Goal: Communication & Community: Participate in discussion

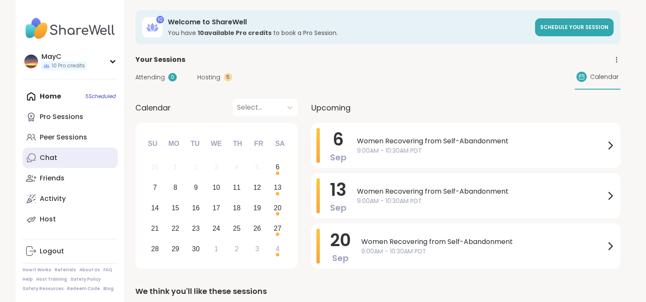
click at [43, 158] on div "Chat" at bounding box center [49, 157] width 18 height 9
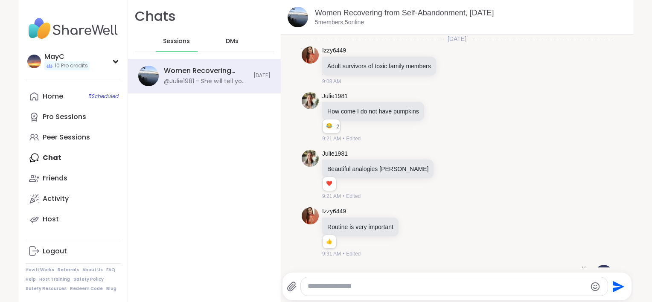
scroll to position [1688, 0]
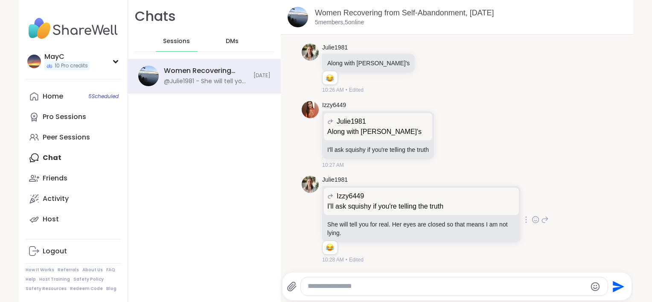
click at [532, 220] on icon at bounding box center [536, 220] width 8 height 9
click at [427, 205] on div "Select Reaction: Joy" at bounding box center [431, 206] width 8 height 8
click at [445, 135] on icon at bounding box center [449, 135] width 8 height 9
click at [341, 123] on div "Select Reaction: Joy" at bounding box center [344, 121] width 8 height 8
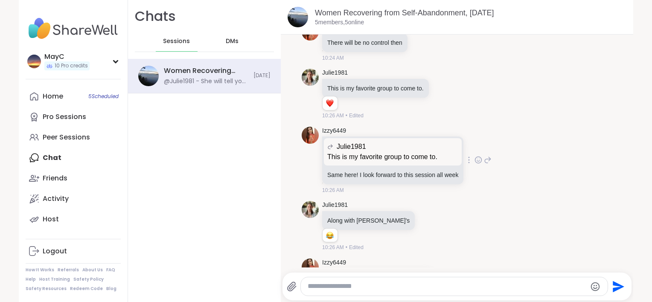
scroll to position [1526, 0]
click at [440, 98] on icon at bounding box center [444, 93] width 8 height 9
click at [374, 84] on div "Select Reaction: Heart" at bounding box center [376, 80] width 8 height 8
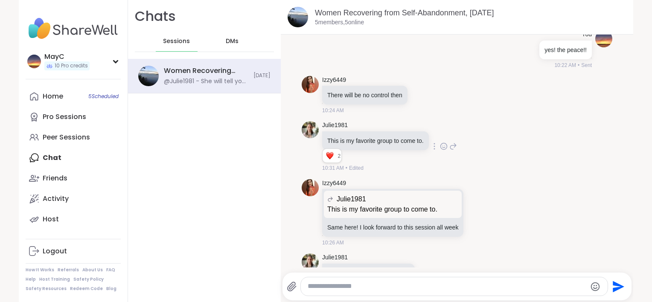
scroll to position [1458, 0]
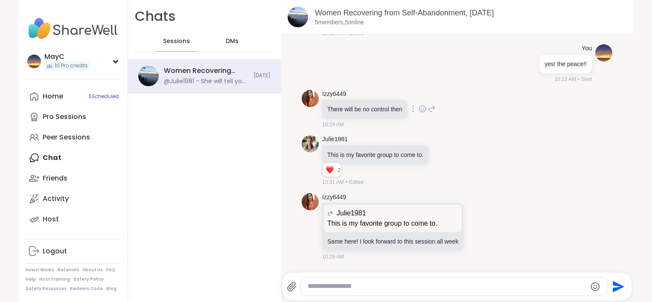
click at [419, 113] on icon at bounding box center [423, 109] width 8 height 9
click at [336, 99] on div "Select Reaction: Thumbs up" at bounding box center [336, 95] width 8 height 8
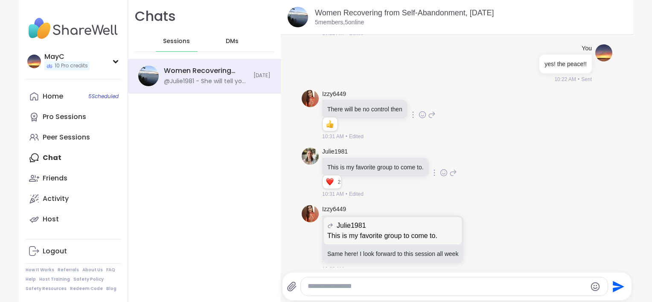
scroll to position [1558, 0]
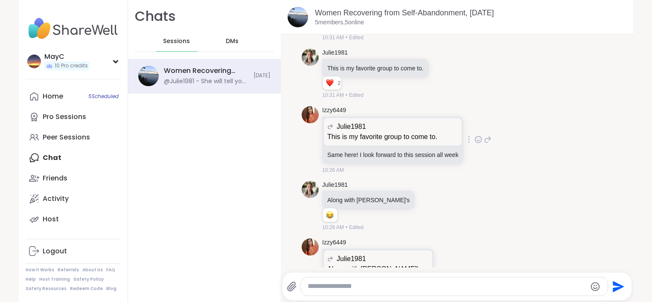
click at [475, 144] on icon at bounding box center [479, 139] width 8 height 9
click at [407, 130] on div "Select Reaction: Heart" at bounding box center [411, 126] width 8 height 8
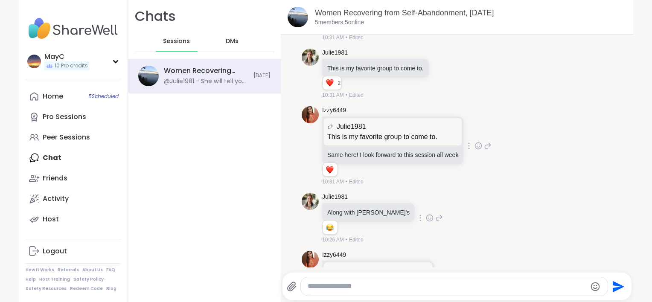
click at [426, 222] on icon at bounding box center [430, 218] width 8 height 9
click at [426, 206] on span "Select Reaction: Heart" at bounding box center [430, 204] width 8 height 9
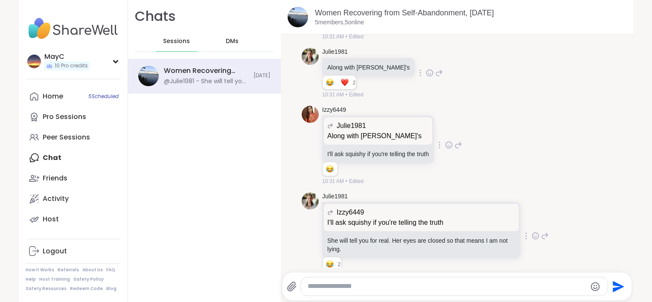
scroll to position [1706, 0]
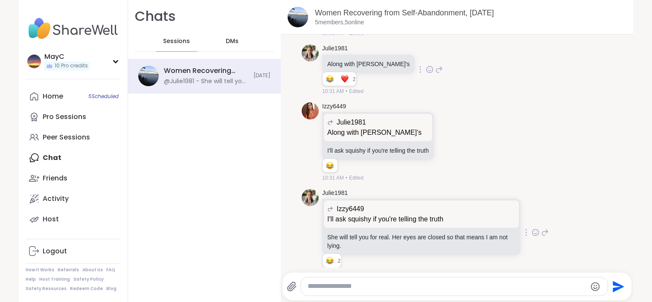
click at [447, 146] on icon at bounding box center [449, 141] width 8 height 9
click at [344, 132] on div "Select Reaction: Joy" at bounding box center [344, 128] width 8 height 8
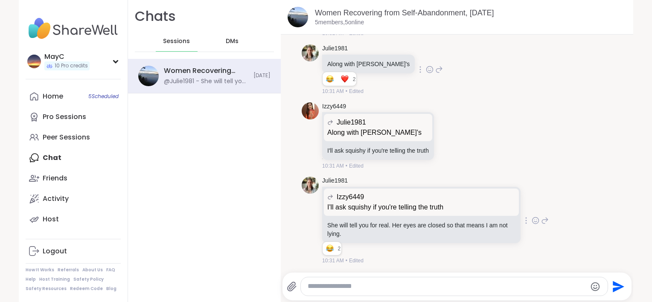
click at [445, 140] on icon at bounding box center [449, 136] width 8 height 9
click at [340, 131] on button "Select Reaction: Joy" at bounding box center [343, 122] width 17 height 17
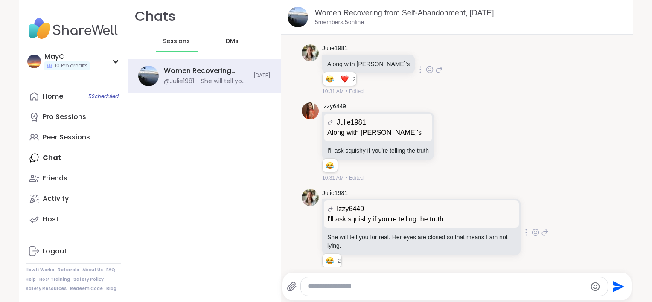
scroll to position [1724, 0]
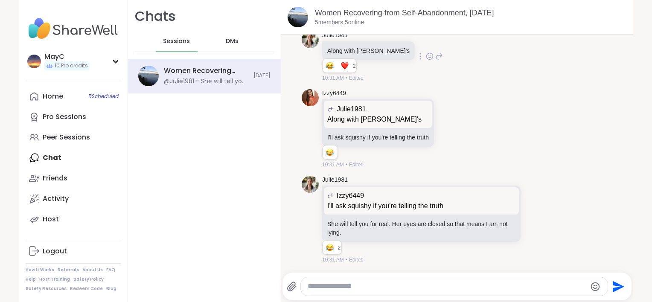
click at [334, 286] on textarea "Type your message" at bounding box center [447, 286] width 279 height 9
type textarea "****"
type textarea "*"
type textarea "**********"
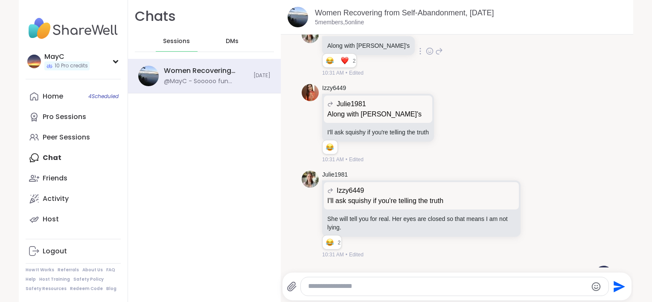
scroll to position [1770, 0]
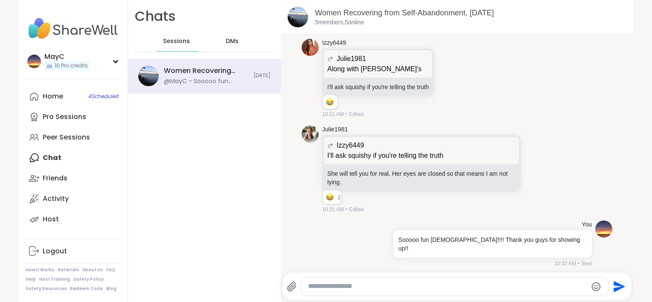
paste textarea "**********"
type textarea "**********"
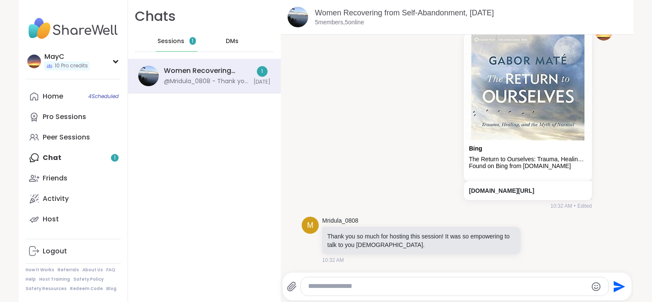
scroll to position [2029, 0]
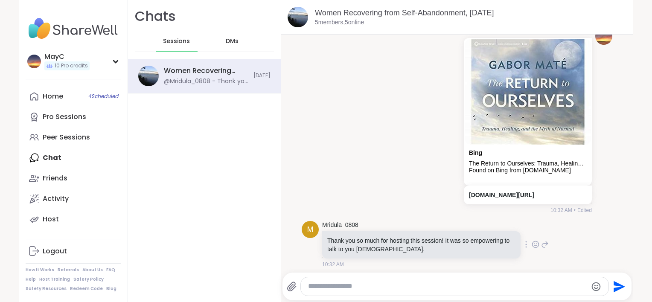
click at [532, 240] on icon at bounding box center [536, 244] width 8 height 9
click at [464, 227] on div "Select Reaction: Heart" at bounding box center [468, 231] width 8 height 8
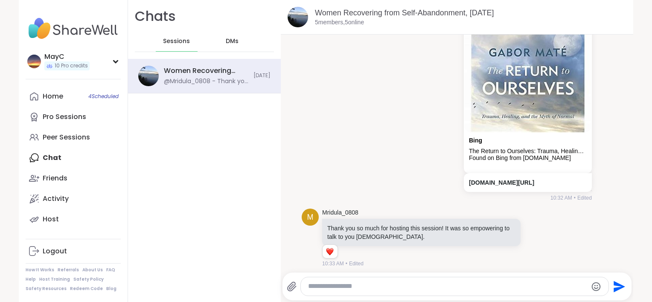
click at [393, 288] on textarea "Type your message" at bounding box center [447, 286] width 279 height 9
paste textarea "**********"
type textarea "**********"
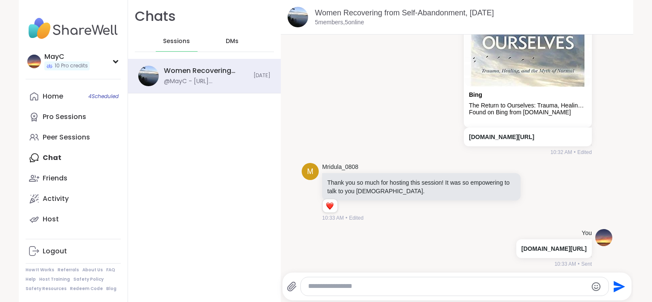
click at [360, 290] on textarea "Type your message" at bounding box center [447, 286] width 279 height 9
paste textarea "**********"
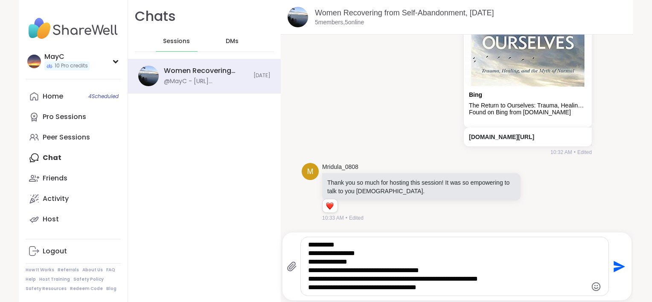
drag, startPoint x: 347, startPoint y: 246, endPoint x: 277, endPoint y: 244, distance: 70.0
click at [277, 244] on div "Chats Sessions DMs Women Recovering from Self-Abandonment, [DATE] @MayC - [URL]…" at bounding box center [381, 151] width 506 height 302
click at [430, 274] on textarea "**********" at bounding box center [447, 270] width 279 height 43
type textarea "**********"
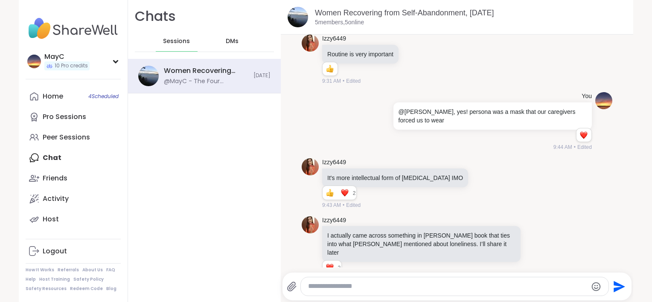
scroll to position [0, 0]
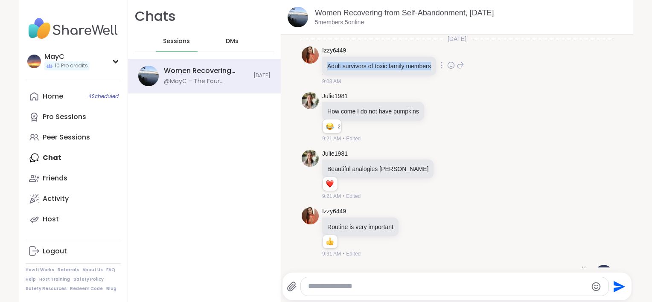
drag, startPoint x: 429, startPoint y: 66, endPoint x: 322, endPoint y: 65, distance: 106.7
click at [322, 65] on div "Adult survivors of toxic family members" at bounding box center [379, 66] width 114 height 19
copy p "Adult survivors of toxic family members"
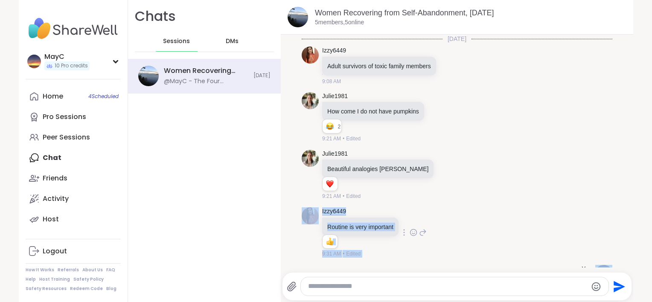
drag, startPoint x: 409, startPoint y: 176, endPoint x: 453, endPoint y: 234, distance: 72.2
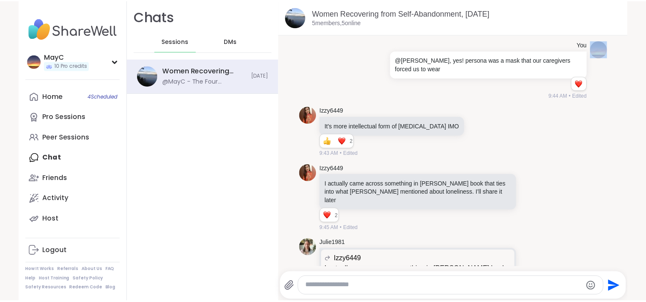
scroll to position [225, 0]
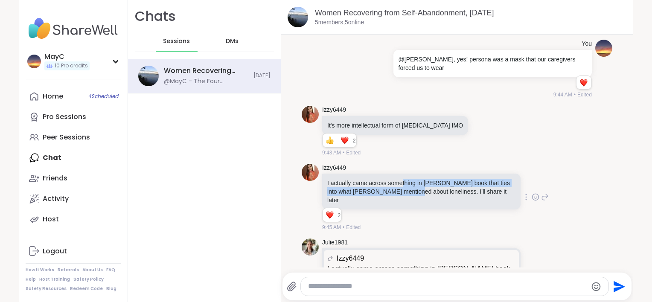
drag, startPoint x: 397, startPoint y: 180, endPoint x: 398, endPoint y: 196, distance: 16.7
click at [398, 196] on div "I actually came across something in [PERSON_NAME] book that ties into what [PER…" at bounding box center [421, 192] width 199 height 36
click at [79, 93] on link "Home 4 Scheduled" at bounding box center [73, 96] width 95 height 20
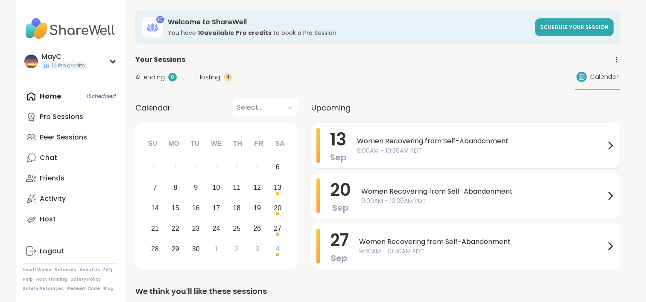
click at [361, 147] on span "9:00AM - 10:30AM PDT" at bounding box center [481, 150] width 248 height 9
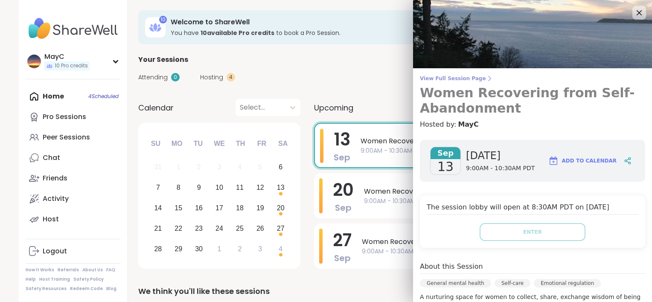
click at [451, 80] on span "View Full Session Page" at bounding box center [532, 78] width 225 height 7
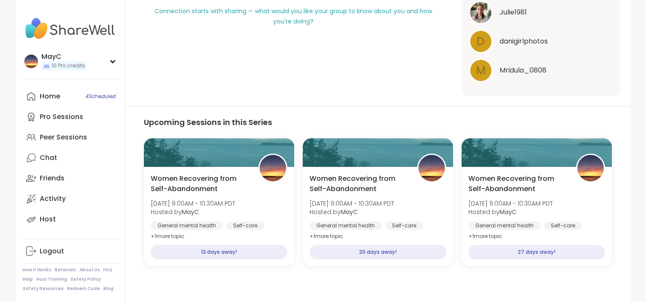
scroll to position [318, 0]
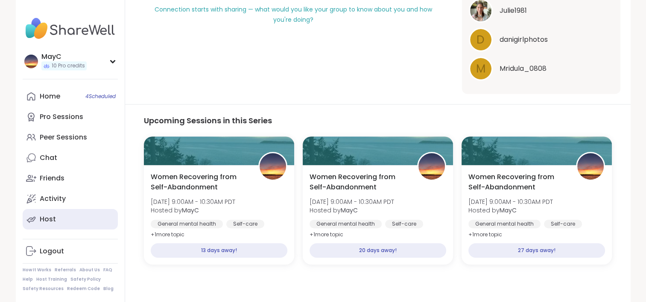
click at [53, 213] on link "Host" at bounding box center [70, 219] width 95 height 20
type textarea "*"
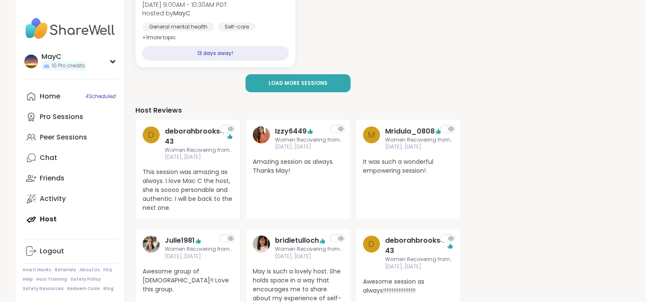
scroll to position [328, 0]
drag, startPoint x: 181, startPoint y: 175, endPoint x: 187, endPoint y: 193, distance: 18.8
click at [187, 193] on span "This session was amazing as always. I love Mac C the host, she is soooo persona…" at bounding box center [188, 190] width 91 height 45
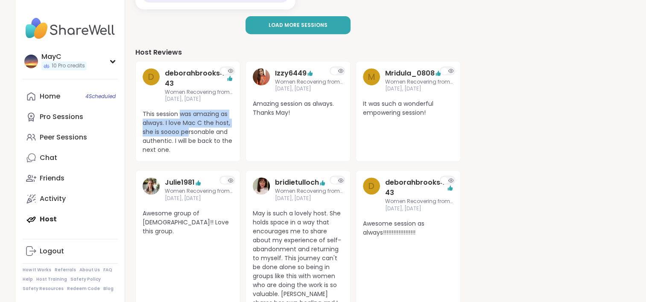
scroll to position [390, 0]
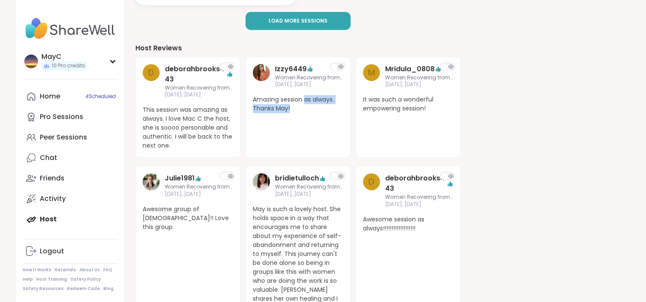
drag, startPoint x: 319, startPoint y: 116, endPoint x: 306, endPoint y: 98, distance: 22.6
click at [306, 98] on div "Izzy6449 Women Recovering from Self-Abandonment [DATE], [DATE] Amazing session …" at bounding box center [297, 107] width 105 height 101
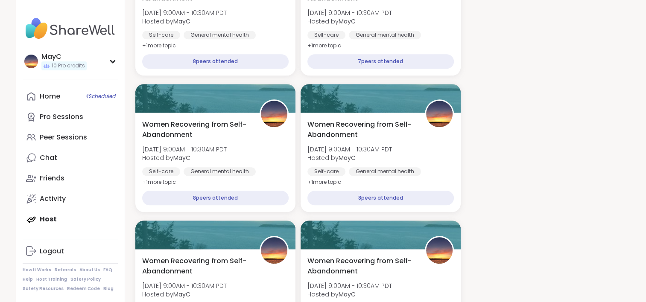
scroll to position [823, 0]
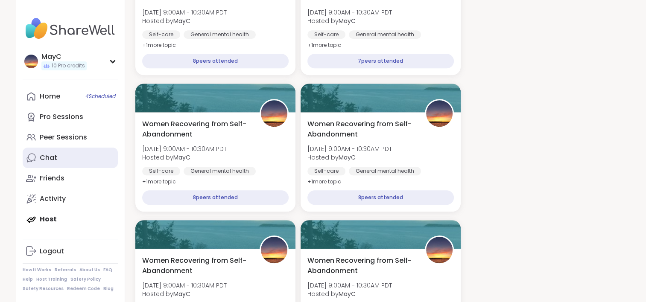
click at [81, 157] on link "Chat" at bounding box center [70, 158] width 95 height 20
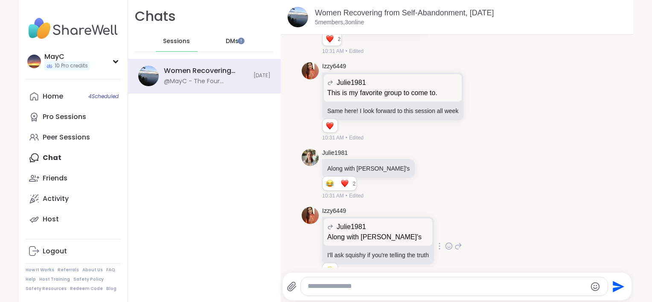
scroll to position [1602, 0]
click at [225, 46] on div "DMs" at bounding box center [233, 41] width 42 height 20
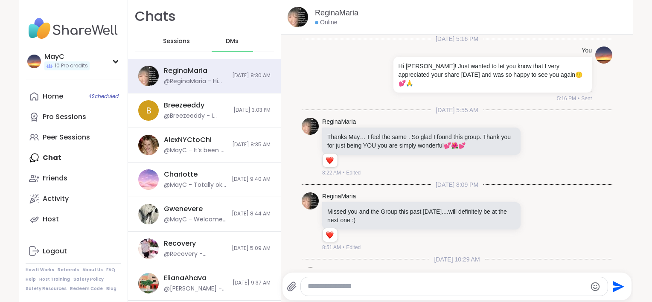
scroll to position [224, 0]
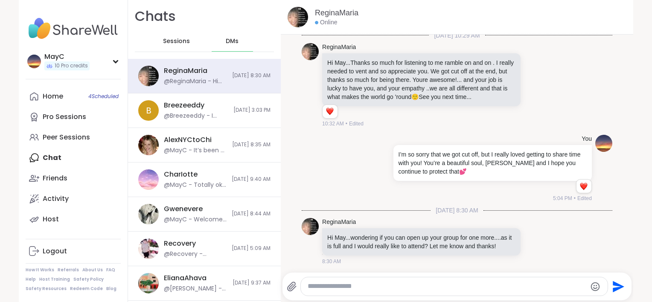
click at [174, 43] on span "Sessions" at bounding box center [176, 41] width 27 height 9
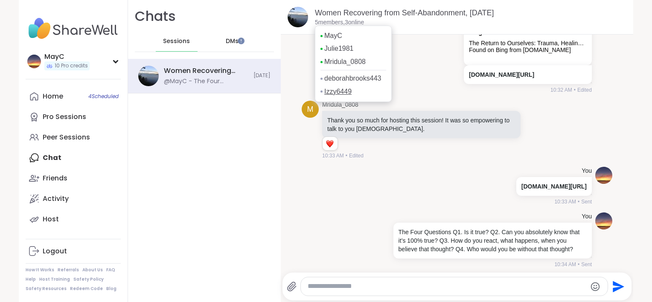
click at [328, 96] on link "Izzy6449" at bounding box center [337, 91] width 27 height 9
